Goal: Task Accomplishment & Management: Use online tool/utility

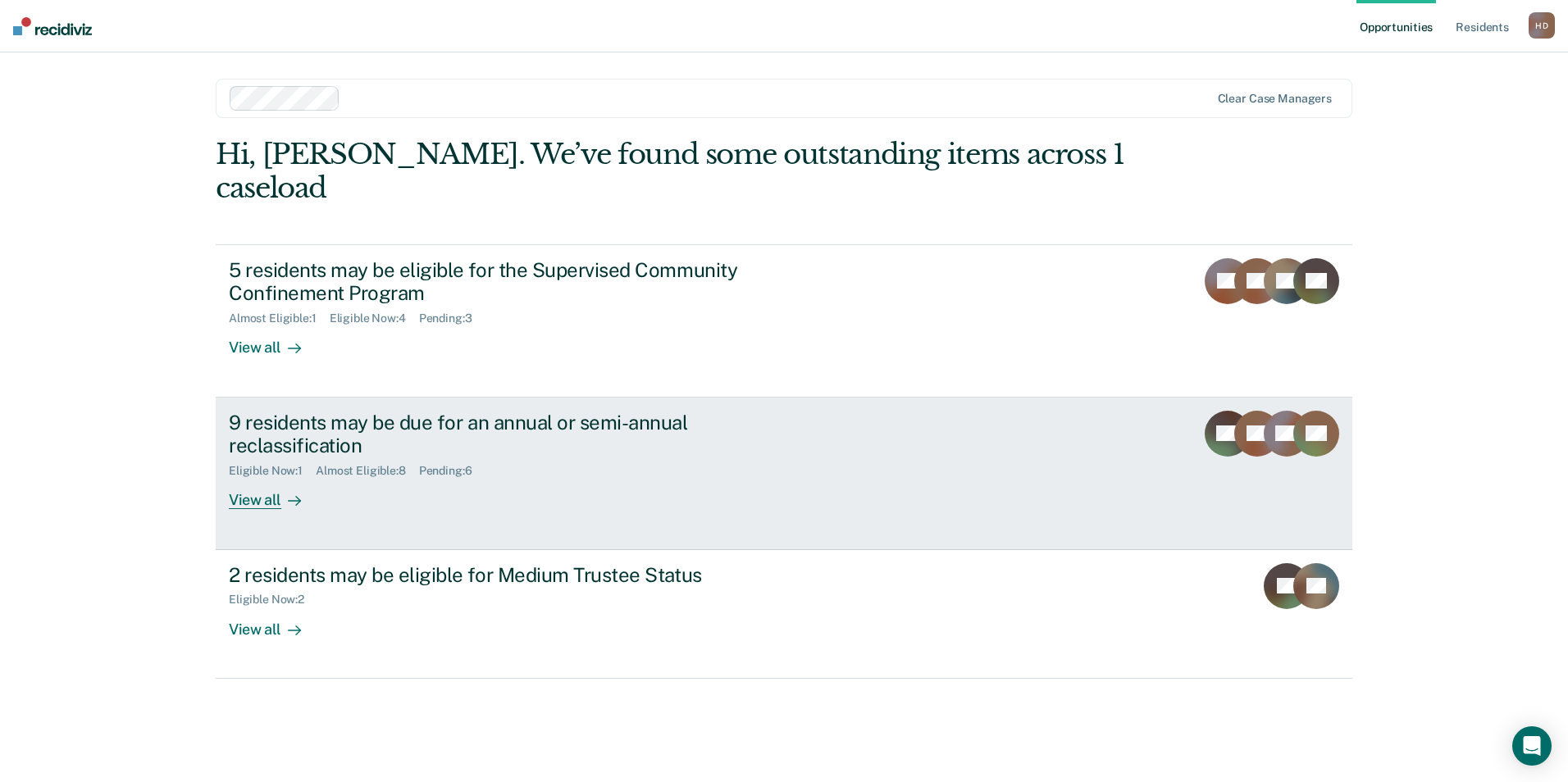
click at [325, 477] on link "9 residents may be due for an annual or semi-annual reclassification Eligible N…" at bounding box center [784, 474] width 1137 height 153
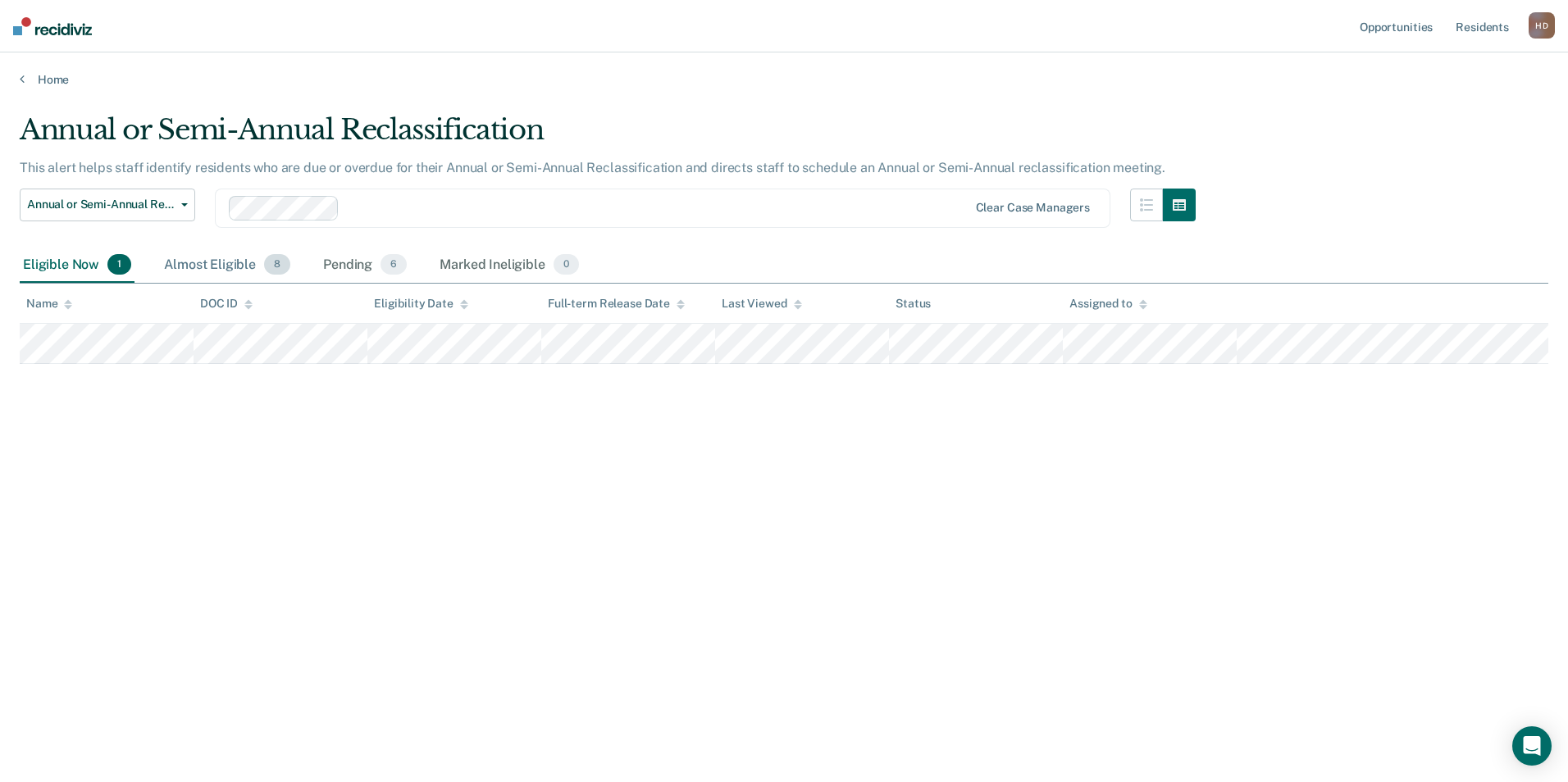
drag, startPoint x: 226, startPoint y: 271, endPoint x: 228, endPoint y: 279, distance: 8.2
click at [228, 279] on div "Almost Eligible 8" at bounding box center [227, 265] width 133 height 36
click at [230, 269] on div "Almost Eligible 8" at bounding box center [227, 265] width 133 height 36
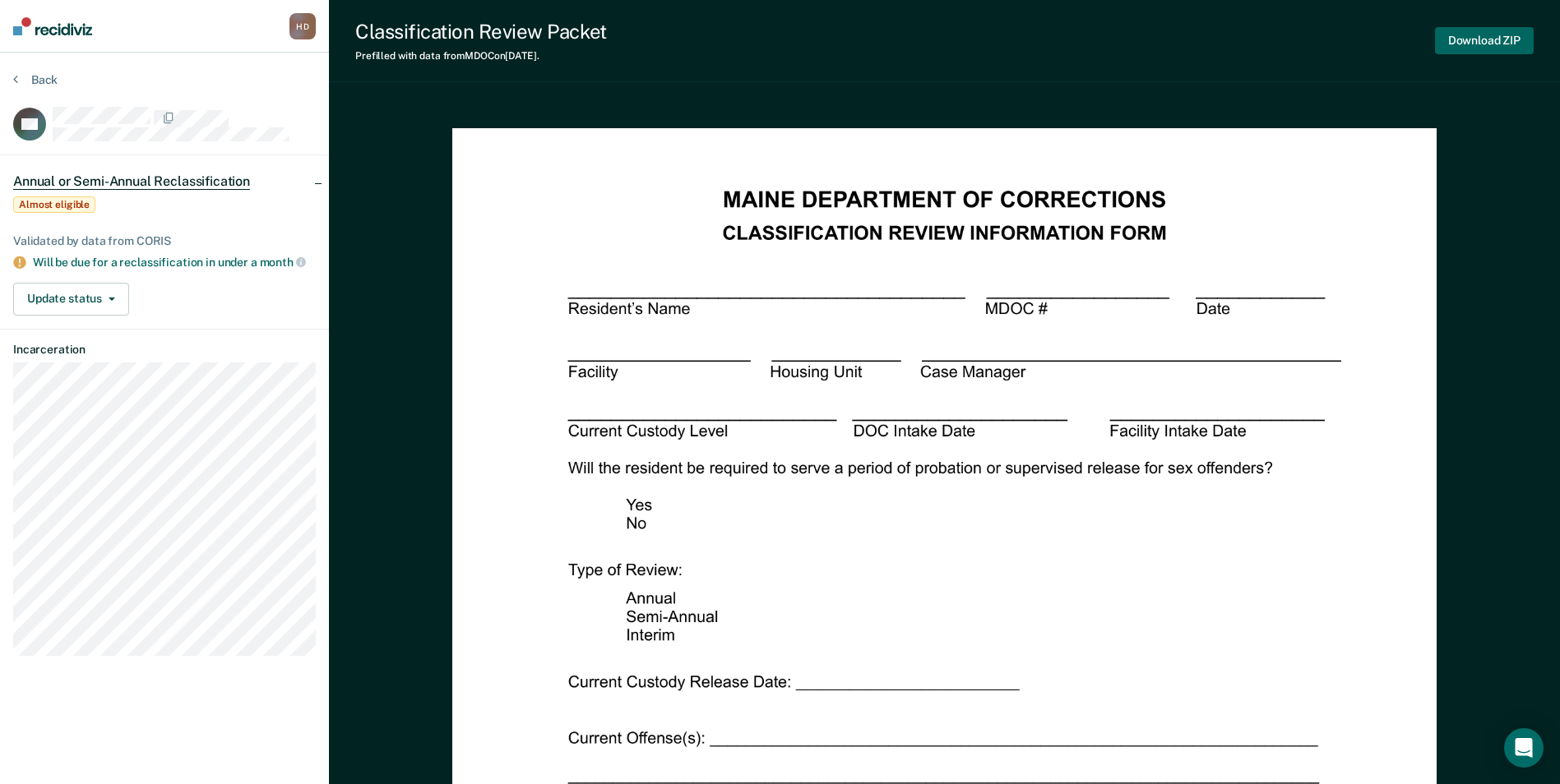
drag, startPoint x: 1437, startPoint y: 31, endPoint x: 1445, endPoint y: 35, distance: 8.9
click at [1443, 33] on button "Download ZIP" at bounding box center [1483, 40] width 99 height 27
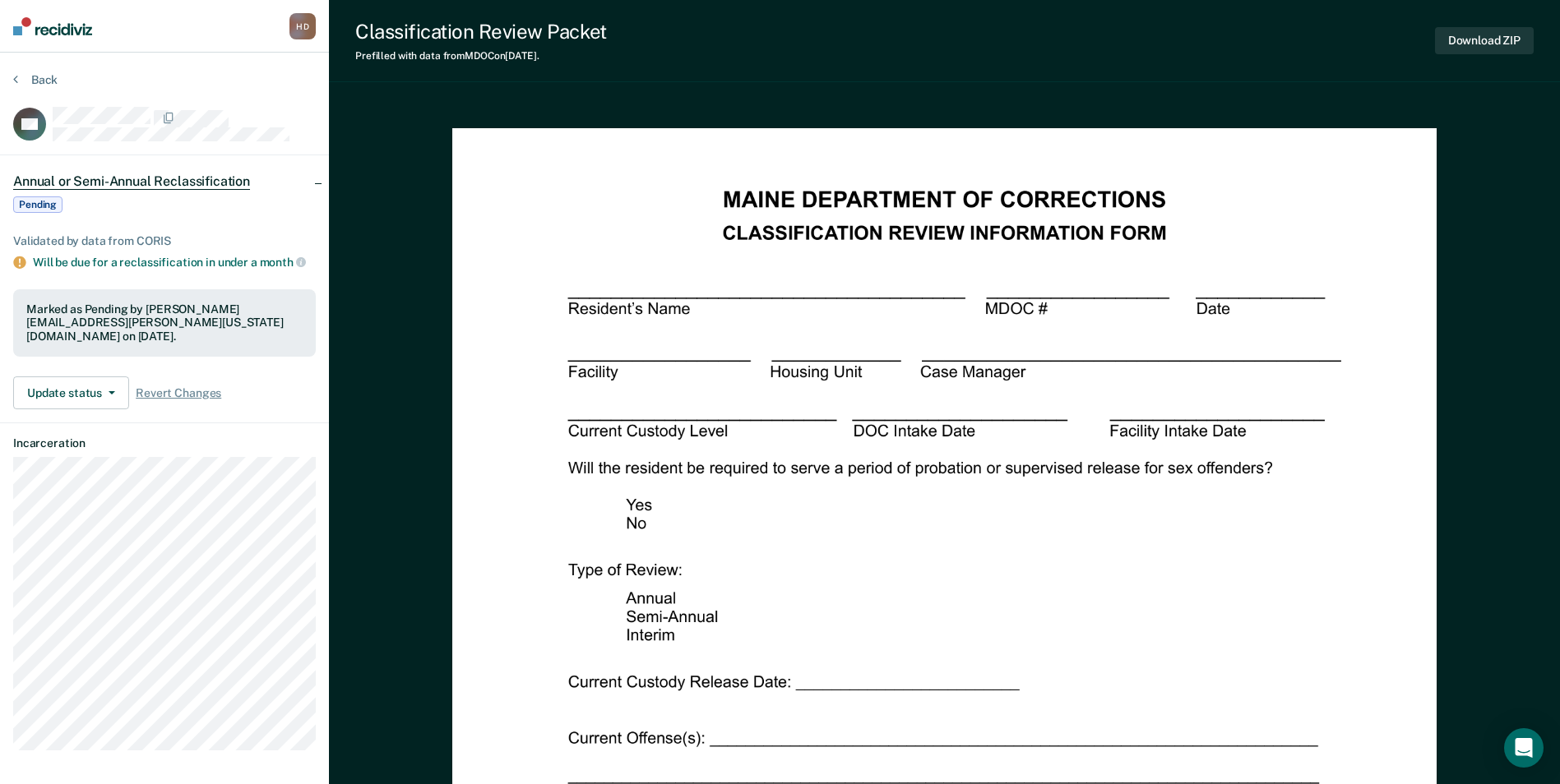
drag, startPoint x: 1504, startPoint y: 230, endPoint x: 1515, endPoint y: 175, distance: 56.1
